Goal: Task Accomplishment & Management: Use online tool/utility

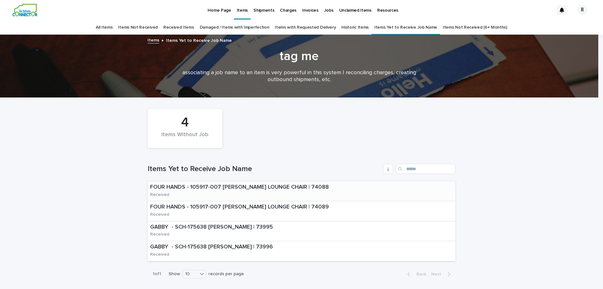
click at [231, 187] on p "FOUR HANDS - 105917-007 [PERSON_NAME] LOUNGE CHAIR | 74088" at bounding box center [249, 187] width 198 height 7
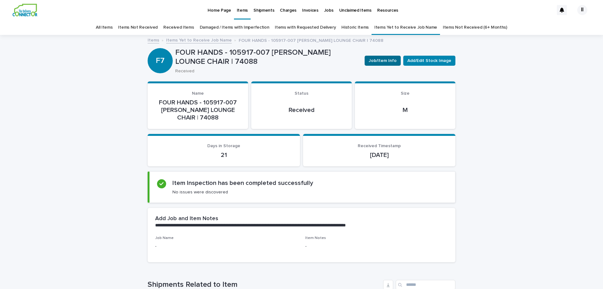
click at [384, 64] on button "Job/Item Info" at bounding box center [383, 61] width 36 height 10
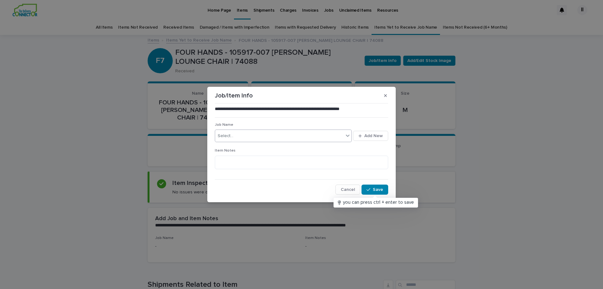
click at [242, 135] on div "Select..." at bounding box center [279, 136] width 129 height 10
click at [240, 146] on div "Camps" at bounding box center [283, 147] width 137 height 11
click at [370, 190] on icon "button" at bounding box center [369, 189] width 4 height 4
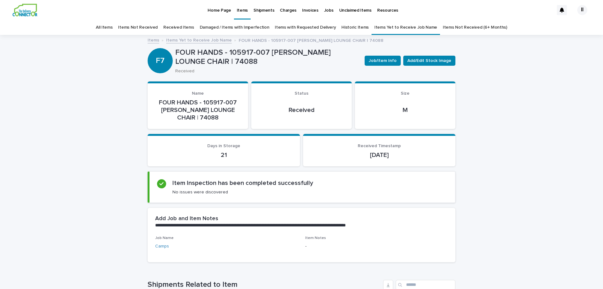
click at [200, 38] on link "Items Yet to Receive Job Name" at bounding box center [199, 39] width 66 height 7
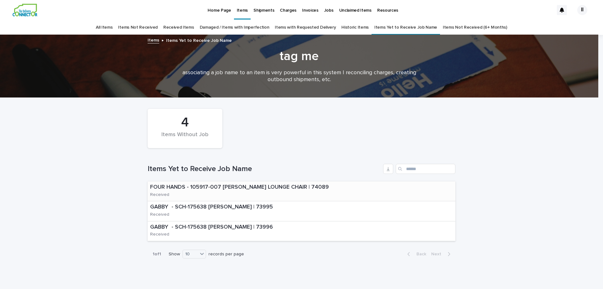
click at [327, 193] on div "FOUR HANDS - 105917-007 [PERSON_NAME] LOUNGE CHAIR | 74089 Received" at bounding box center [302, 191] width 308 height 20
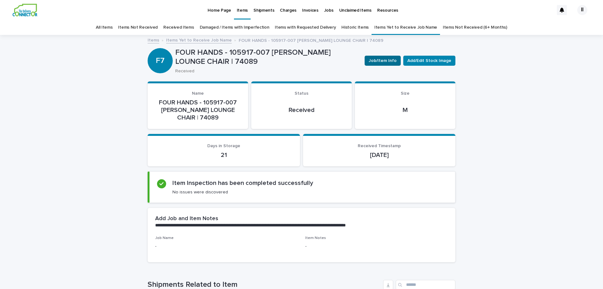
click at [389, 65] on button "Job/Item Info" at bounding box center [383, 61] width 36 height 10
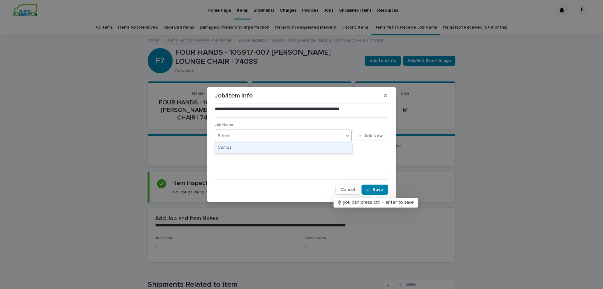
click at [347, 136] on icon at bounding box center [348, 135] width 6 height 6
click at [227, 147] on div "Camps" at bounding box center [283, 147] width 137 height 11
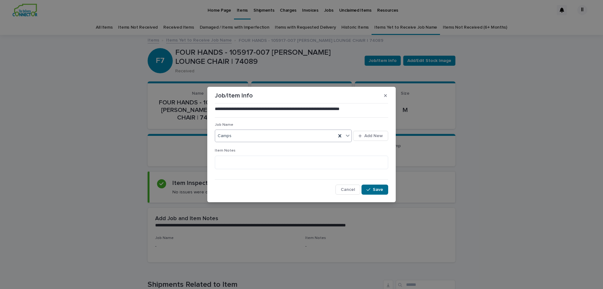
click at [386, 185] on button "Save" at bounding box center [375, 189] width 27 height 10
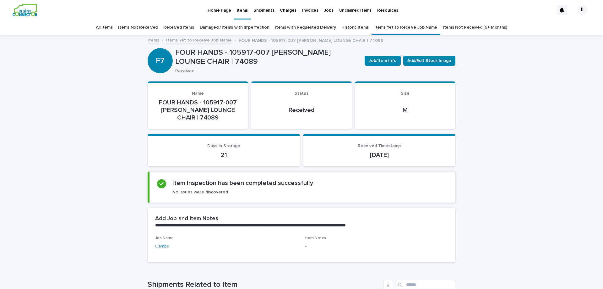
click at [215, 40] on link "Items Yet to Receive Job Name" at bounding box center [199, 39] width 66 height 7
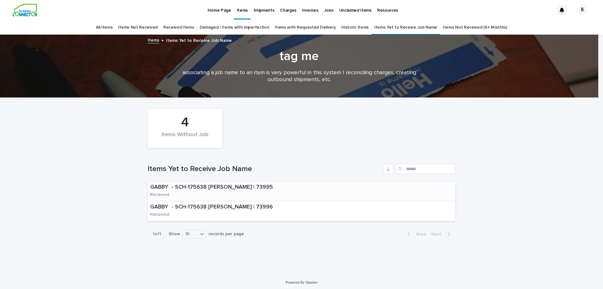
click at [230, 190] on p "GABBY - SCH-175638 [PERSON_NAME] | 73995" at bounding box center [221, 187] width 142 height 7
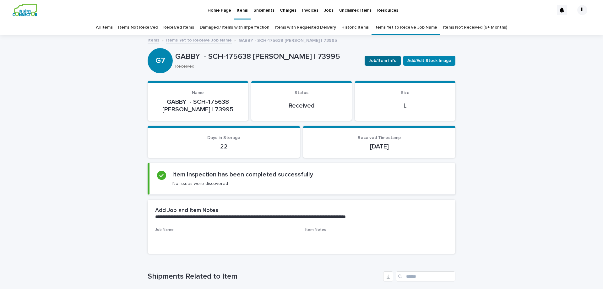
click at [382, 63] on span "Job/Item Info" at bounding box center [383, 61] width 28 height 6
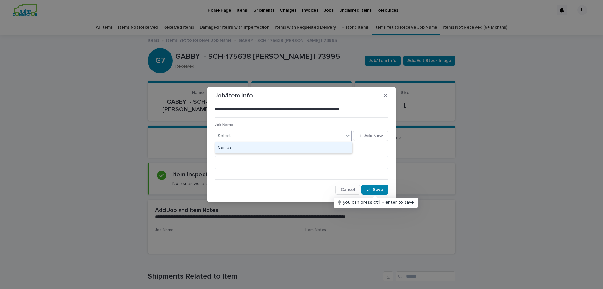
click at [347, 137] on icon at bounding box center [348, 135] width 6 height 6
click at [221, 147] on div "Camps" at bounding box center [283, 147] width 137 height 11
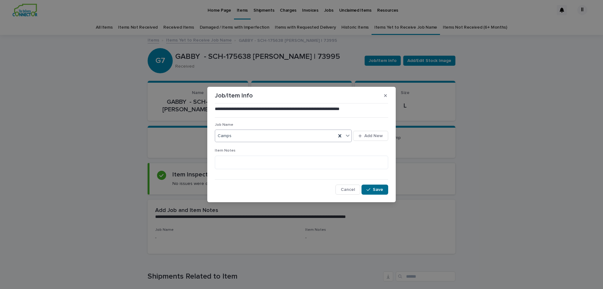
click at [381, 189] on span "Save" at bounding box center [378, 189] width 10 height 4
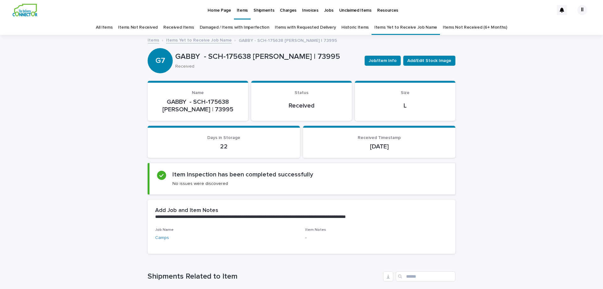
click at [196, 42] on link "Items Yet to Receive Job Name" at bounding box center [199, 39] width 66 height 7
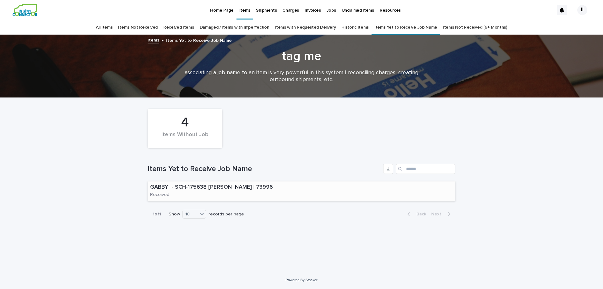
click at [285, 189] on p "GABBY - SCH-175638 [PERSON_NAME] | 73996" at bounding box center [221, 187] width 142 height 7
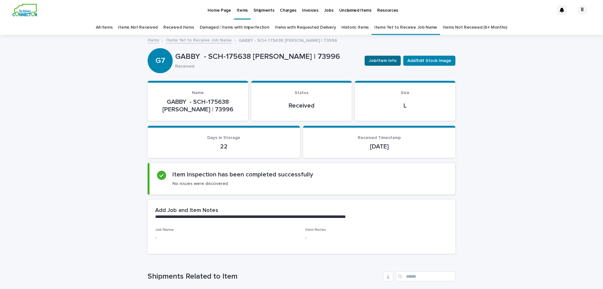
click at [379, 59] on span "Job/Item Info" at bounding box center [383, 61] width 28 height 6
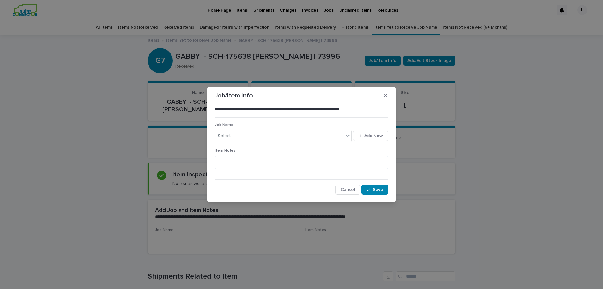
click at [280, 138] on div "Select..." at bounding box center [279, 136] width 129 height 10
click at [224, 149] on div "Camps" at bounding box center [283, 147] width 137 height 11
click at [376, 189] on span "Save" at bounding box center [378, 189] width 10 height 4
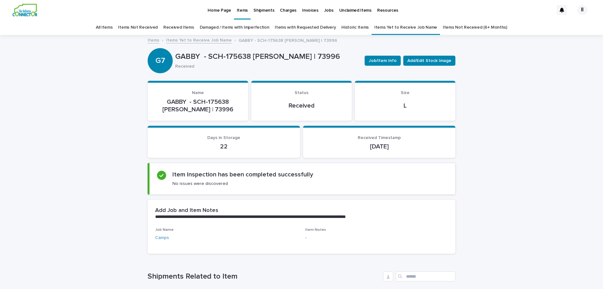
click at [195, 39] on link "Items Yet to Receive Job Name" at bounding box center [199, 39] width 66 height 7
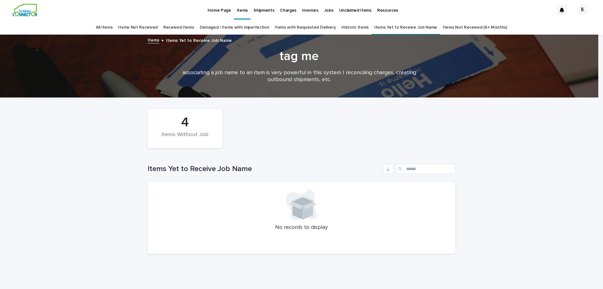
click at [153, 39] on link "Items" at bounding box center [154, 39] width 12 height 7
